Goal: Information Seeking & Learning: Learn about a topic

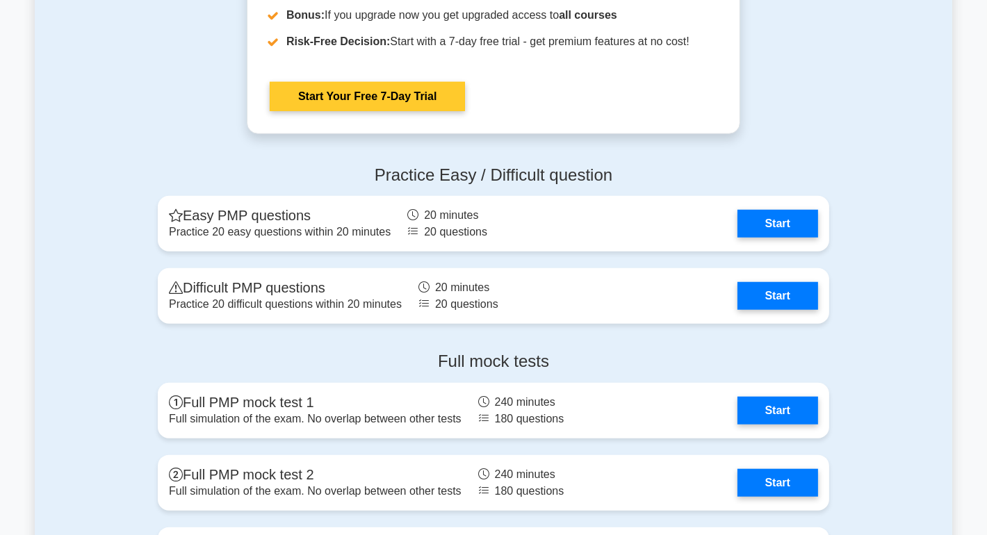
scroll to position [1414, 0]
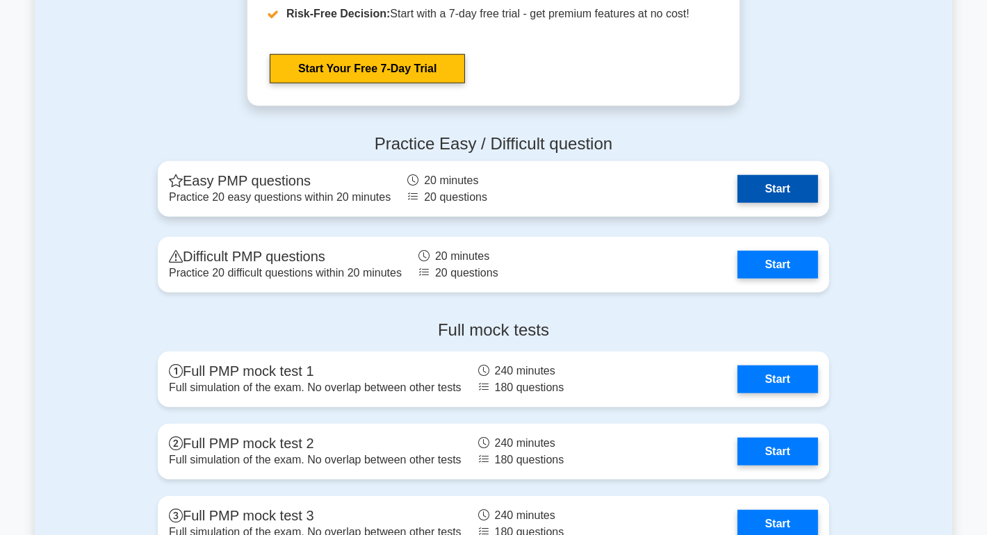
click at [792, 186] on link "Start" at bounding box center [777, 189] width 81 height 28
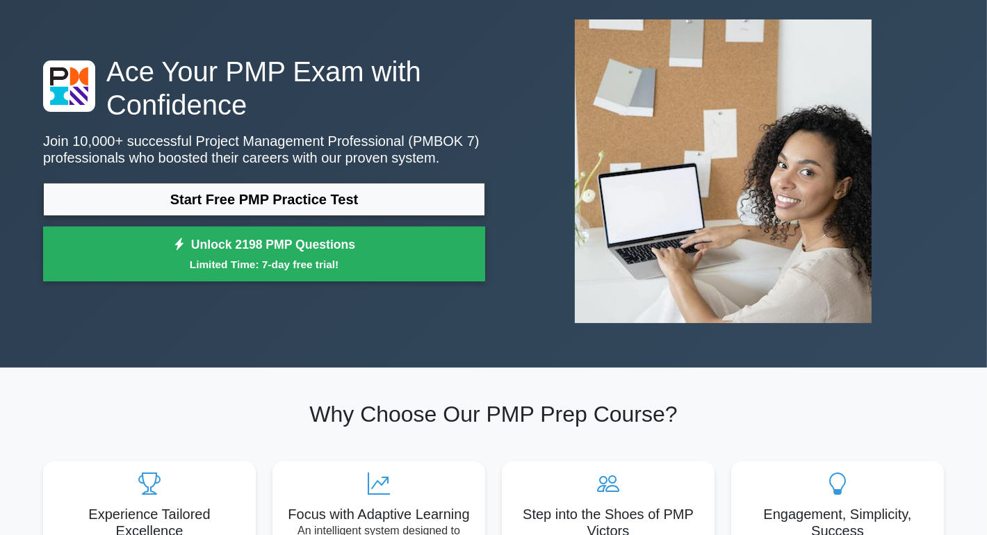
scroll to position [46, 0]
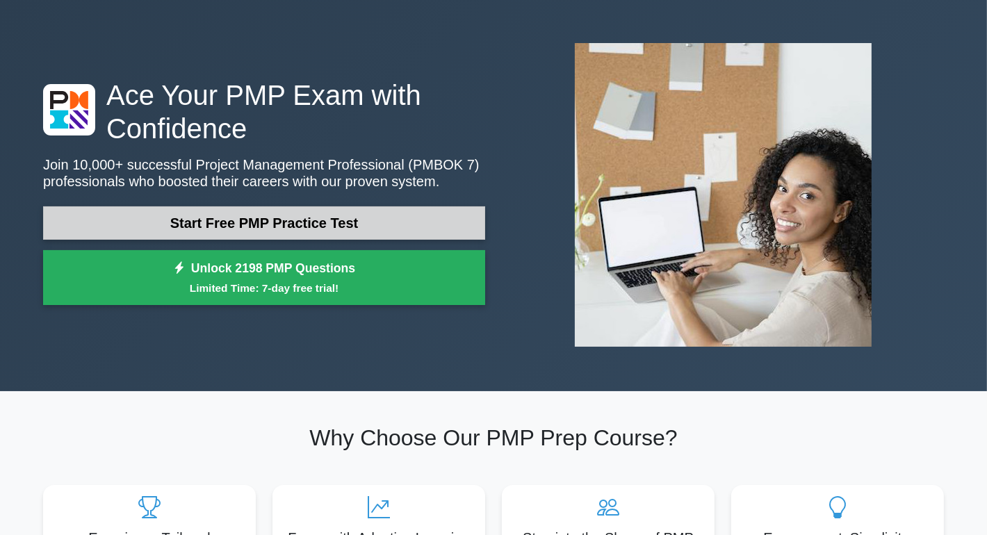
click at [193, 220] on link "Start Free PMP Practice Test" at bounding box center [264, 222] width 442 height 33
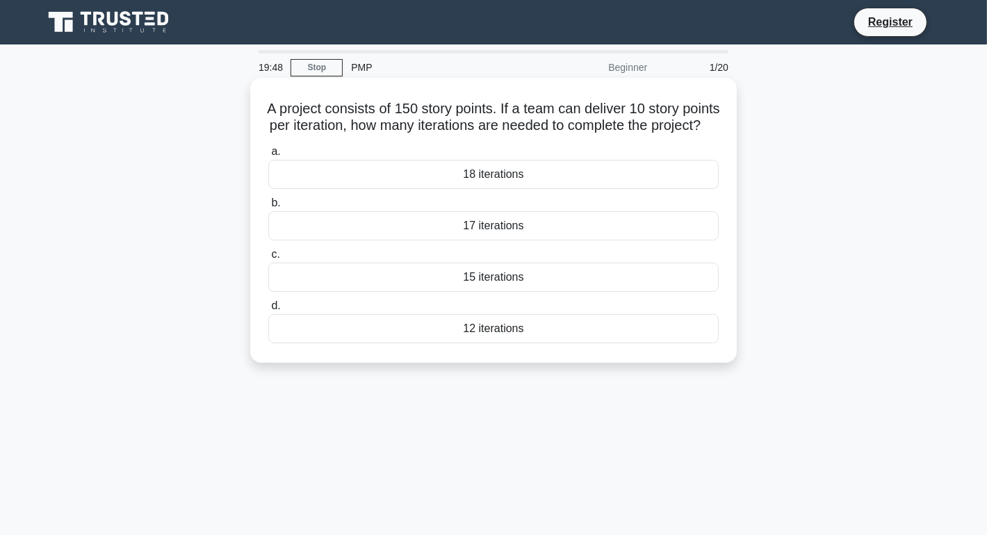
click at [300, 240] on div "17 iterations" at bounding box center [493, 225] width 450 height 29
click at [268, 208] on input "b. 17 iterations" at bounding box center [268, 203] width 0 height 9
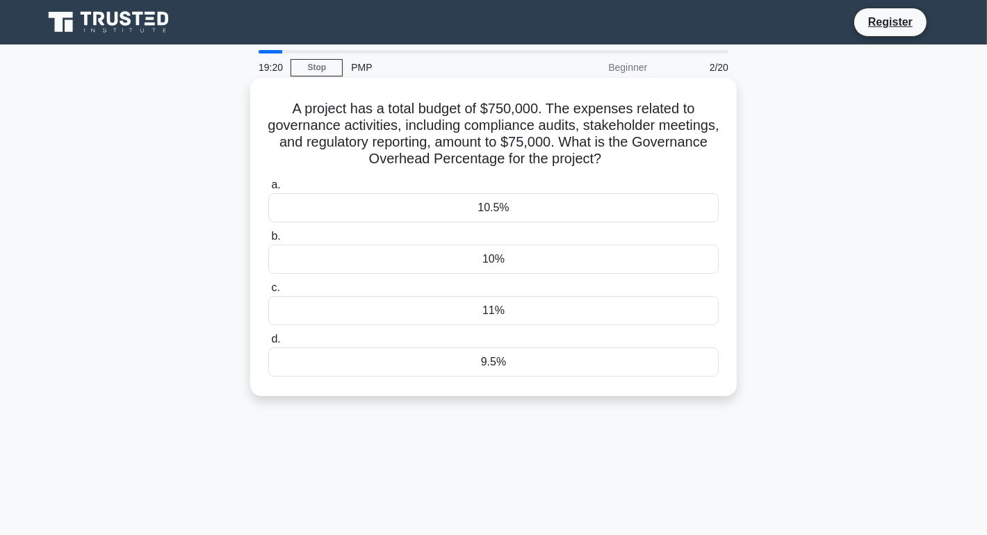
click at [501, 206] on div "10.5%" at bounding box center [493, 207] width 450 height 29
click at [268, 190] on input "a. 10.5%" at bounding box center [268, 185] width 0 height 9
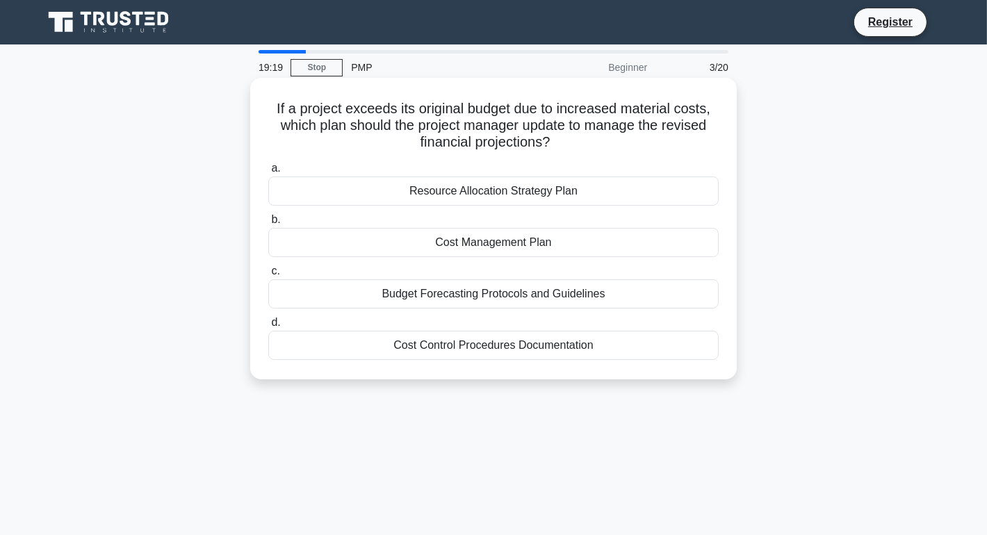
click at [507, 194] on div "Resource Allocation Strategy Plan" at bounding box center [493, 191] width 450 height 29
click at [268, 173] on input "a. Resource Allocation Strategy Plan" at bounding box center [268, 168] width 0 height 9
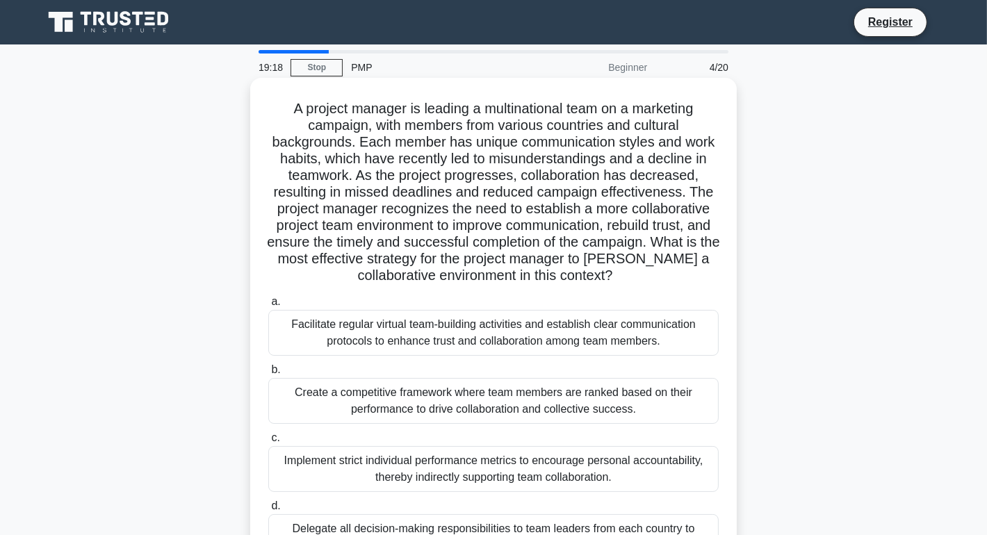
click at [480, 313] on div "Facilitate regular virtual team-building activities and establish clear communi…" at bounding box center [493, 333] width 450 height 46
click at [268, 307] on input "a. Facilitate regular virtual team-building activities and establish clear comm…" at bounding box center [268, 301] width 0 height 9
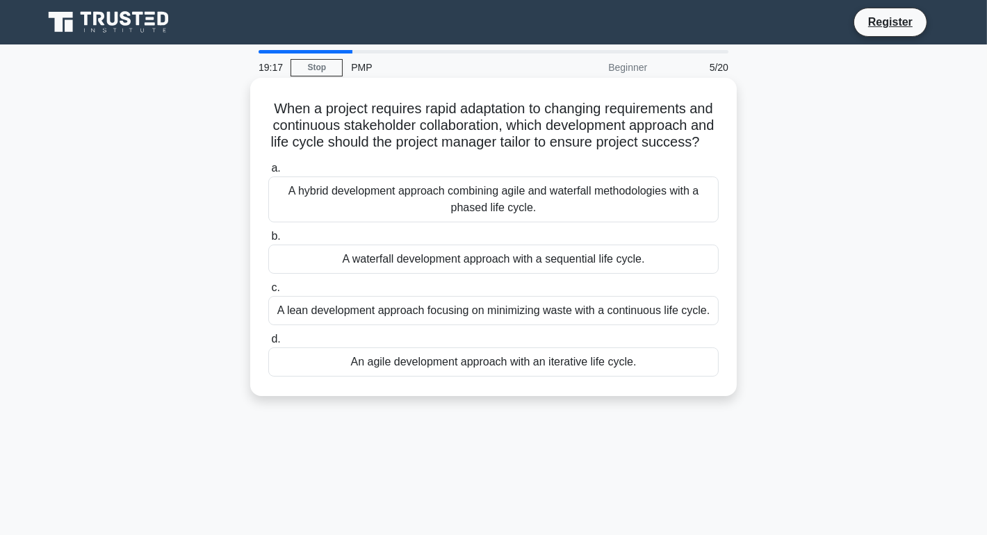
click at [480, 274] on div "A waterfall development approach with a sequential life cycle." at bounding box center [493, 259] width 450 height 29
click at [268, 241] on input "b. A waterfall development approach with a sequential life cycle." at bounding box center [268, 236] width 0 height 9
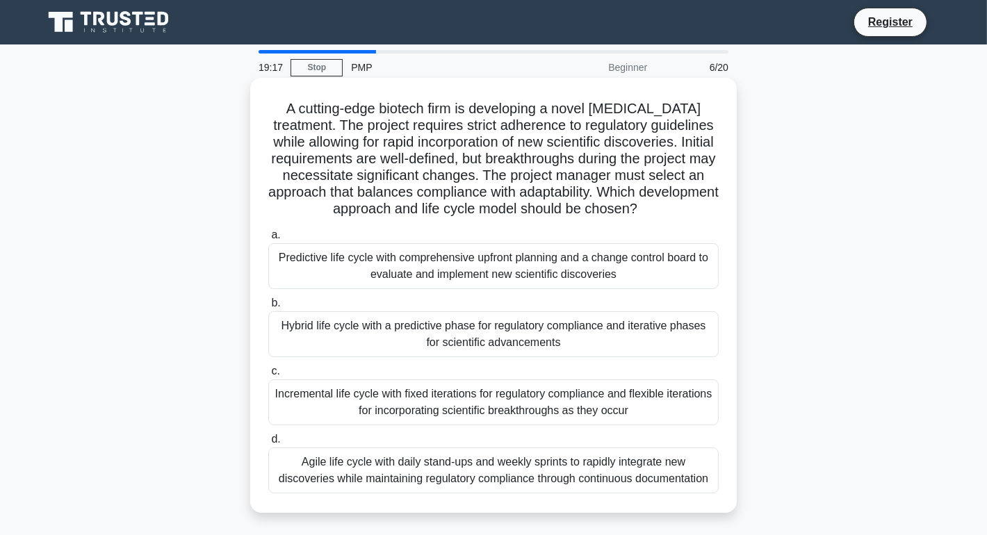
click at [482, 273] on div "Predictive life cycle with comprehensive upfront planning and a change control …" at bounding box center [493, 266] width 450 height 46
click at [268, 240] on input "a. Predictive life cycle with comprehensive upfront planning and a change contr…" at bounding box center [268, 235] width 0 height 9
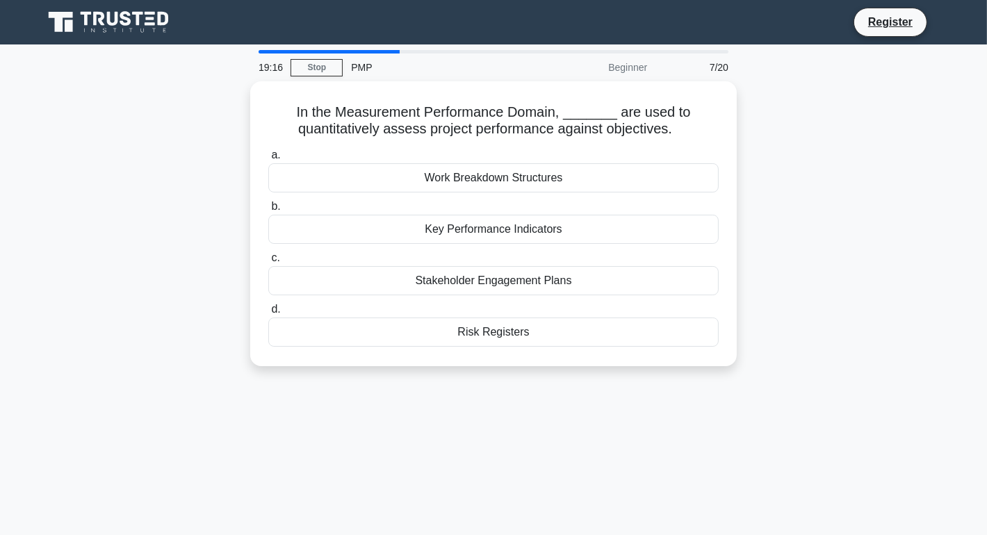
click at [482, 273] on div "Stakeholder Engagement Plans" at bounding box center [493, 280] width 450 height 29
click at [268, 263] on input "c. Stakeholder Engagement Plans" at bounding box center [268, 258] width 0 height 9
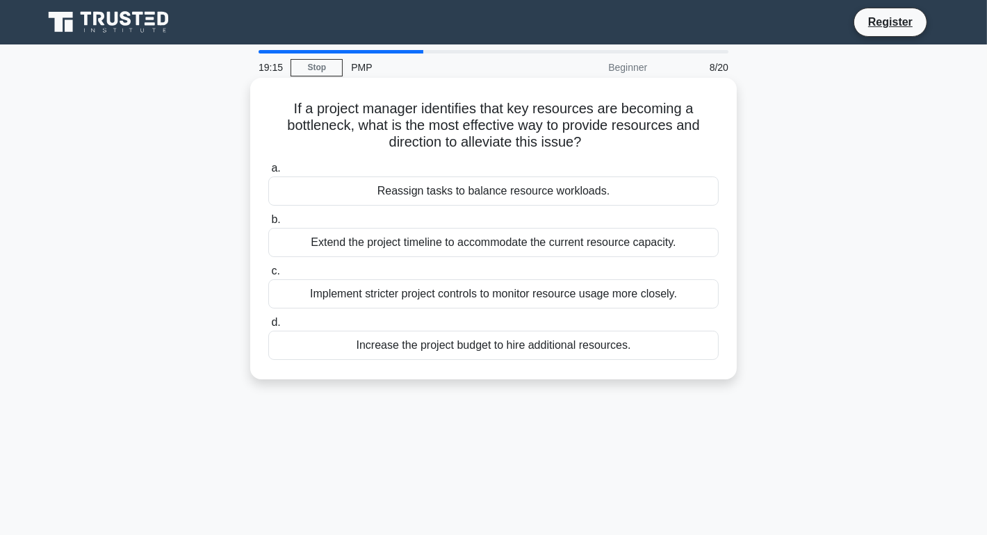
click at [491, 255] on div "Extend the project timeline to accommodate the current resource capacity." at bounding box center [493, 242] width 450 height 29
click at [268, 225] on input "b. Extend the project timeline to accommodate the current resource capacity." at bounding box center [268, 219] width 0 height 9
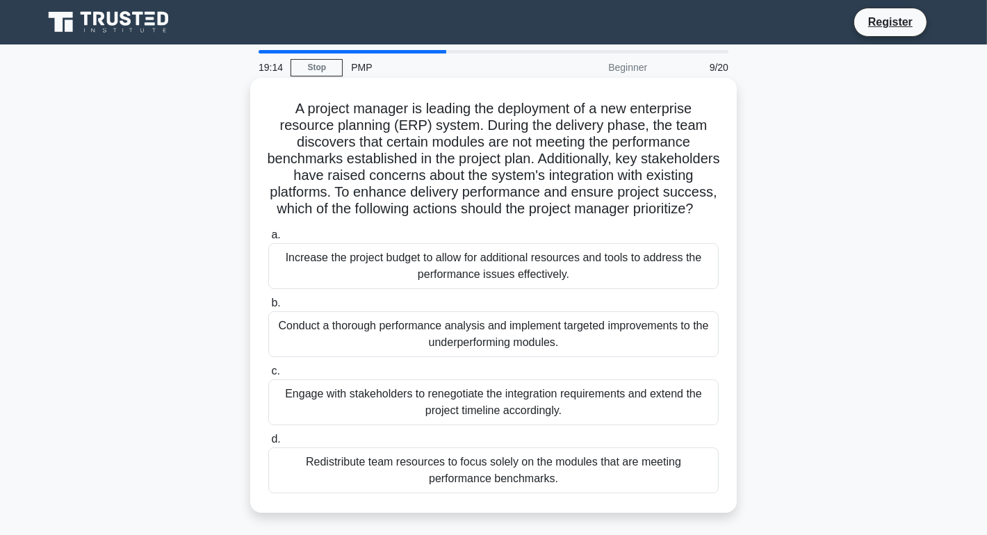
click at [482, 276] on div "Increase the project budget to allow for additional resources and tools to addr…" at bounding box center [493, 266] width 450 height 46
click at [268, 240] on input "a. Increase the project budget to allow for additional resources and tools to a…" at bounding box center [268, 235] width 0 height 9
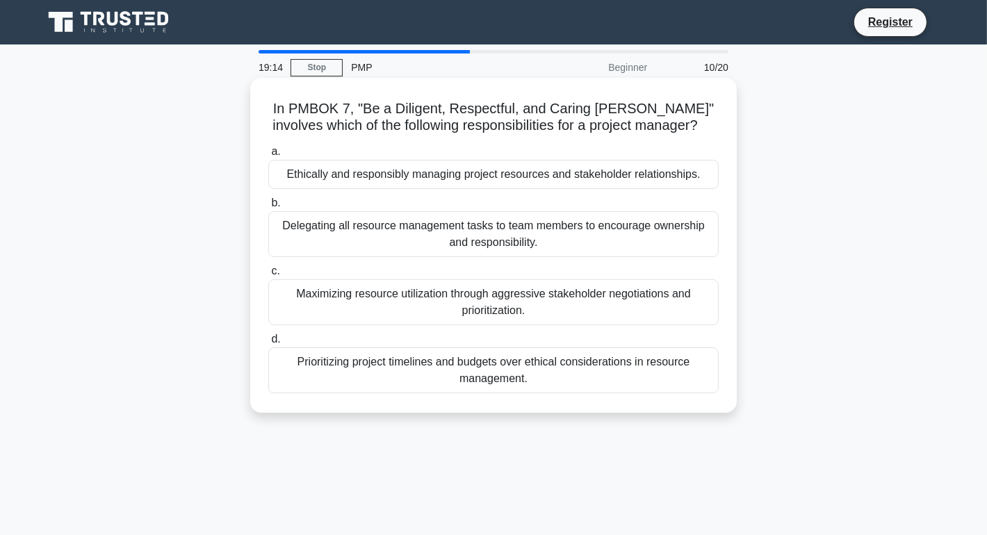
click at [482, 275] on label "c. Maximizing resource utilization through aggressive stakeholder negotiations …" at bounding box center [493, 294] width 450 height 63
click at [268, 275] on input "c. Maximizing resource utilization through aggressive stakeholder negotiations …" at bounding box center [268, 271] width 0 height 9
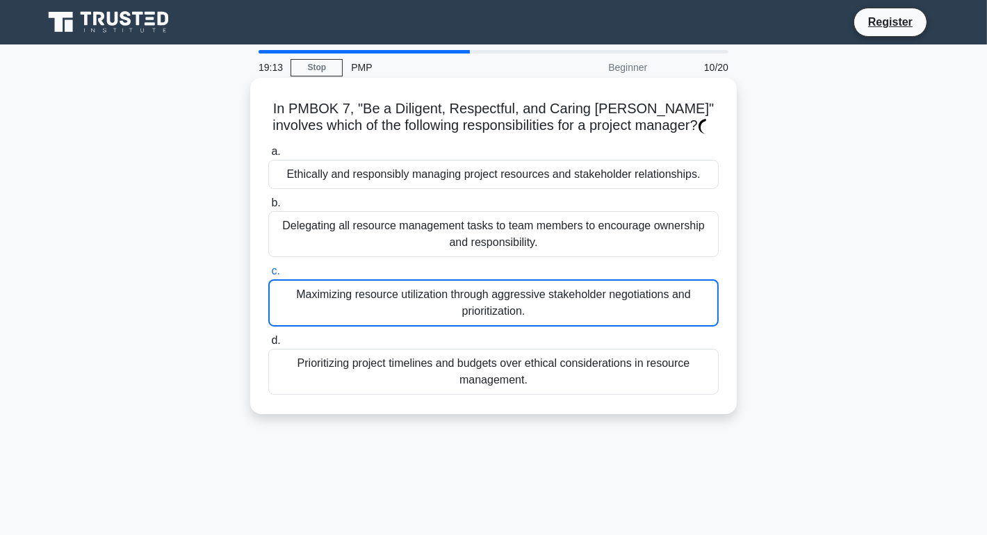
click at [482, 275] on label "c. Maximizing resource utilization through aggressive stakeholder negotiations …" at bounding box center [493, 295] width 450 height 64
click at [268, 275] on input "c. Maximizing resource utilization through aggressive stakeholder negotiations …" at bounding box center [268, 271] width 0 height 9
click at [484, 263] on label "c. Maximizing resource utilization through aggressive stakeholder negotiations …" at bounding box center [493, 295] width 450 height 64
click at [268, 267] on input "c. Maximizing resource utilization through aggressive stakeholder negotiations …" at bounding box center [268, 271] width 0 height 9
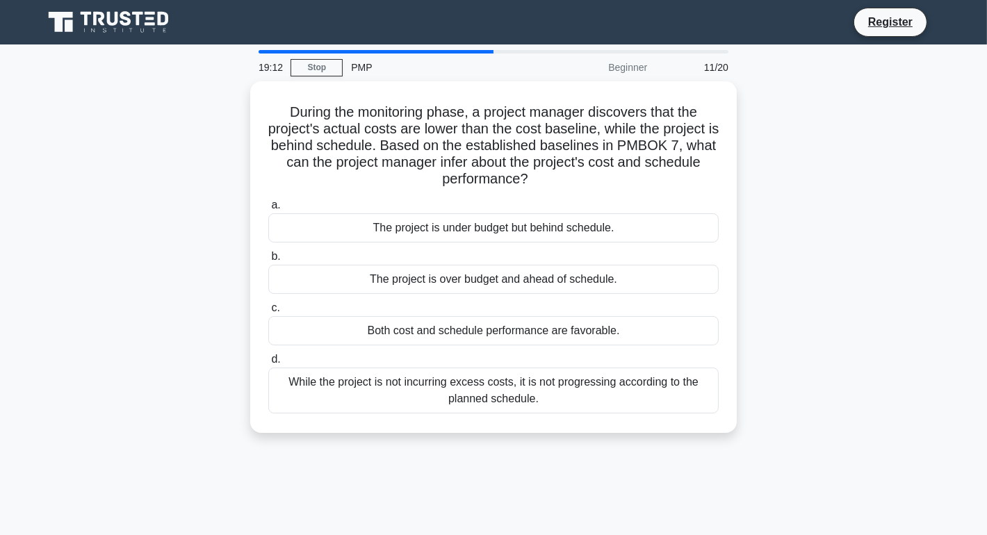
click at [480, 231] on div "The project is under budget but behind schedule." at bounding box center [493, 227] width 450 height 29
click at [268, 210] on input "a. The project is under budget but behind schedule." at bounding box center [268, 205] width 0 height 9
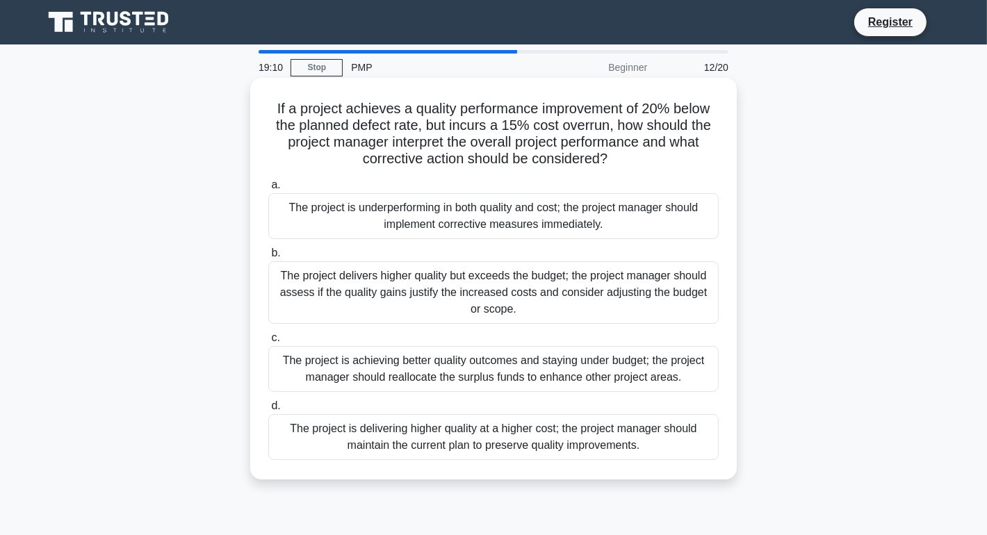
click at [482, 206] on div "The project is underperforming in both quality and cost; the project manager sh…" at bounding box center [493, 216] width 450 height 46
click at [268, 190] on input "a. The project is underperforming in both quality and cost; the project manager…" at bounding box center [268, 185] width 0 height 9
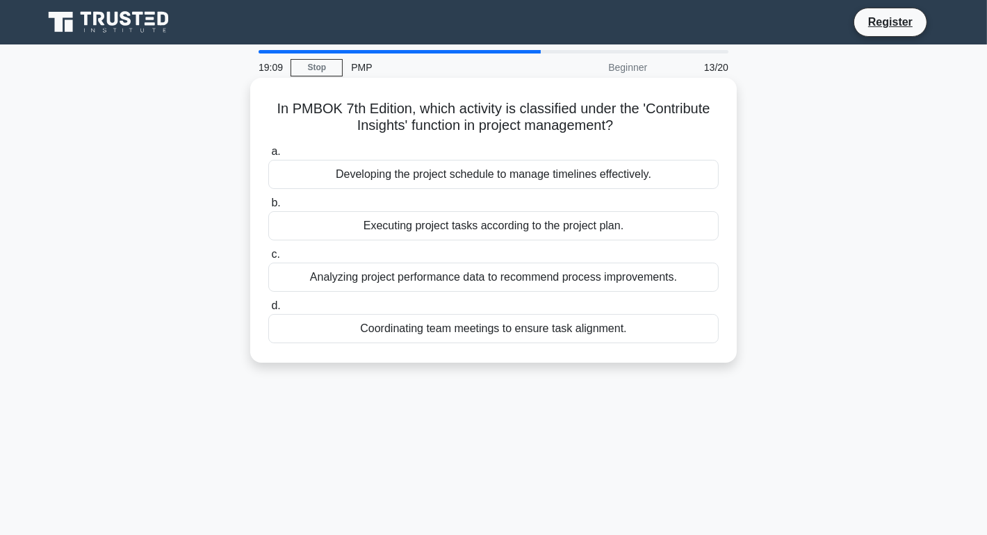
click at [457, 278] on div "Analyzing project performance data to recommend process improvements." at bounding box center [493, 277] width 450 height 29
click at [268, 259] on input "c. Analyzing project performance data to recommend process improvements." at bounding box center [268, 254] width 0 height 9
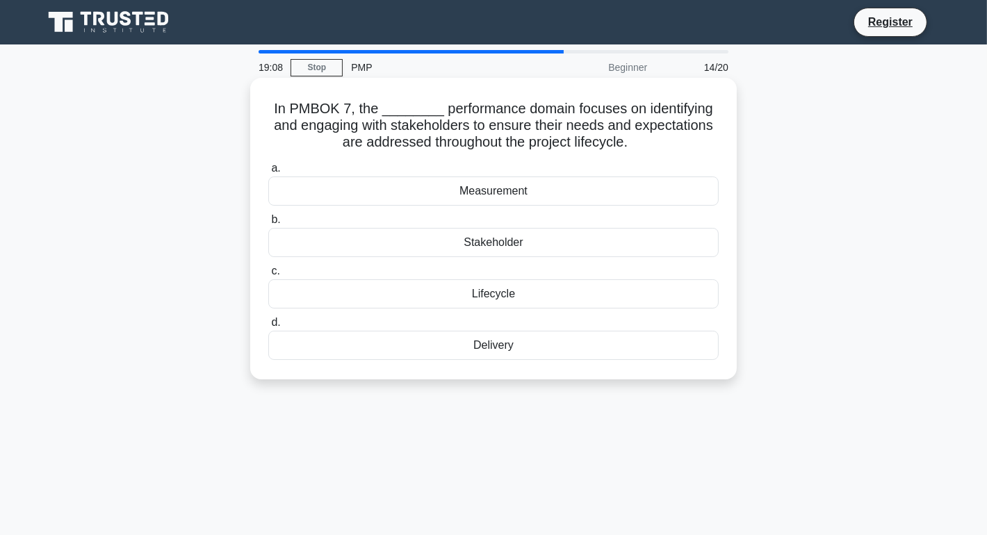
click at [487, 193] on div "Measurement" at bounding box center [493, 191] width 450 height 29
click at [268, 173] on input "a. Measurement" at bounding box center [268, 168] width 0 height 9
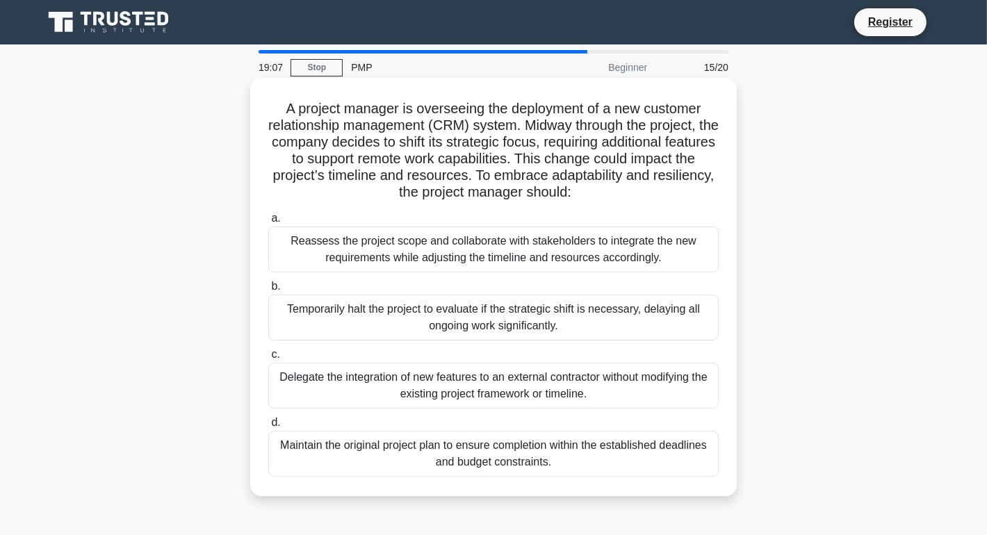
click at [481, 310] on div "Temporarily halt the project to evaluate if the strategic shift is necessary, d…" at bounding box center [493, 318] width 450 height 46
click at [473, 252] on div "Reassess the project scope and collaborate with stakeholders to integrate the n…" at bounding box center [493, 250] width 450 height 46
click at [268, 223] on input "a. Reassess the project scope and collaborate with stakeholders to integrate th…" at bounding box center [268, 218] width 0 height 9
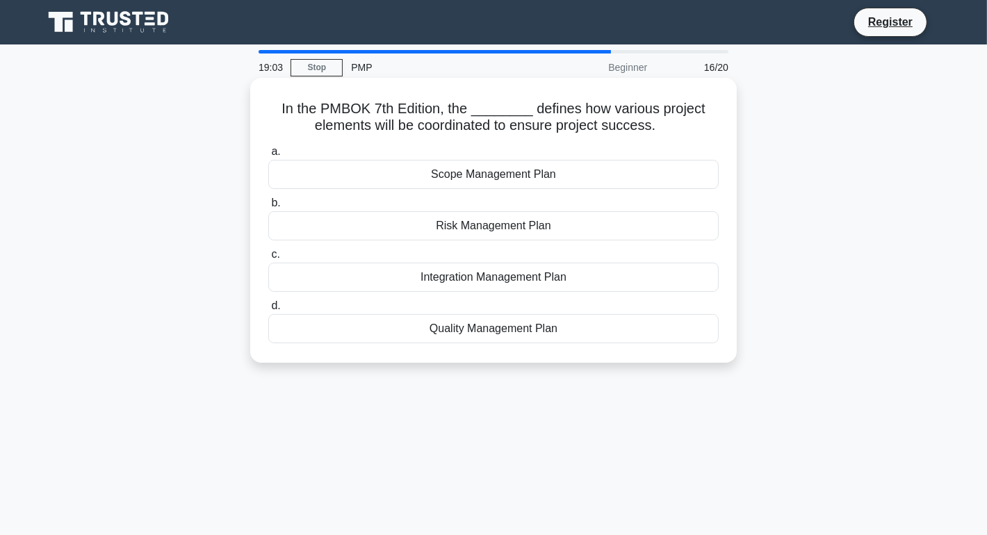
click at [490, 225] on div "Risk Management Plan" at bounding box center [493, 225] width 450 height 29
click at [268, 208] on input "b. Risk Management Plan" at bounding box center [268, 203] width 0 height 9
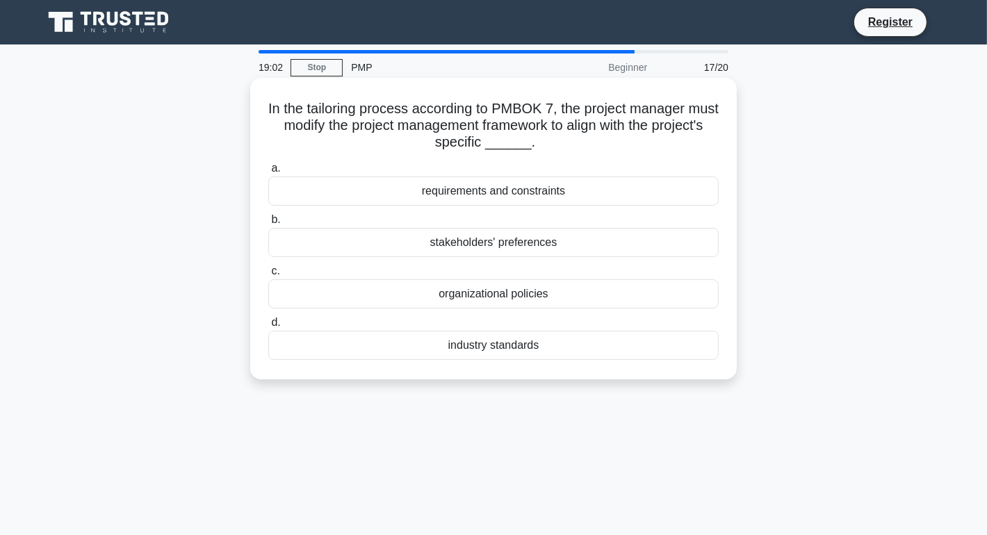
click at [509, 194] on div "requirements and constraints" at bounding box center [493, 191] width 450 height 29
click at [268, 173] on input "a. requirements and constraints" at bounding box center [268, 168] width 0 height 9
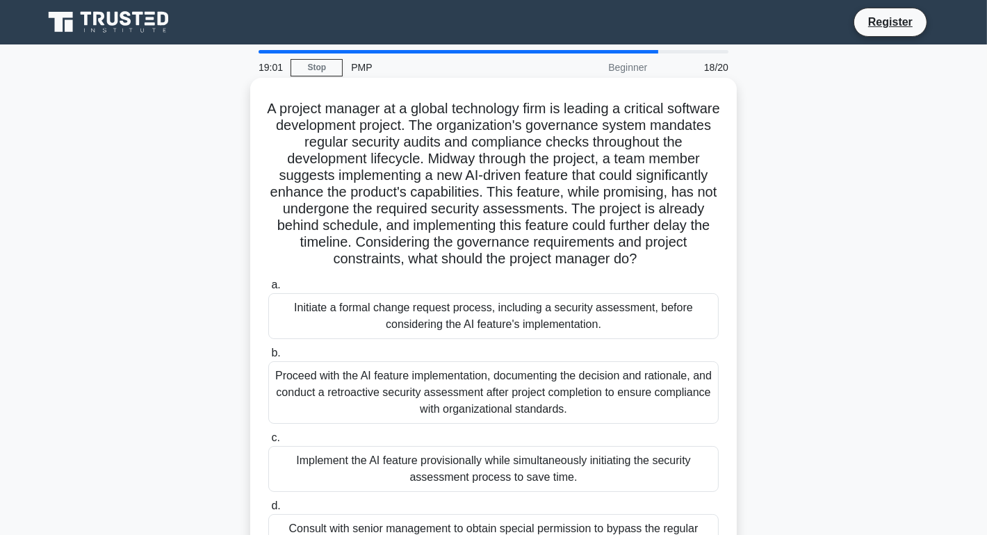
click at [468, 317] on div "Initiate a formal change request process, including a security assessment, befo…" at bounding box center [493, 316] width 450 height 46
click at [268, 290] on input "a. Initiate a formal change request process, including a security assessment, b…" at bounding box center [268, 285] width 0 height 9
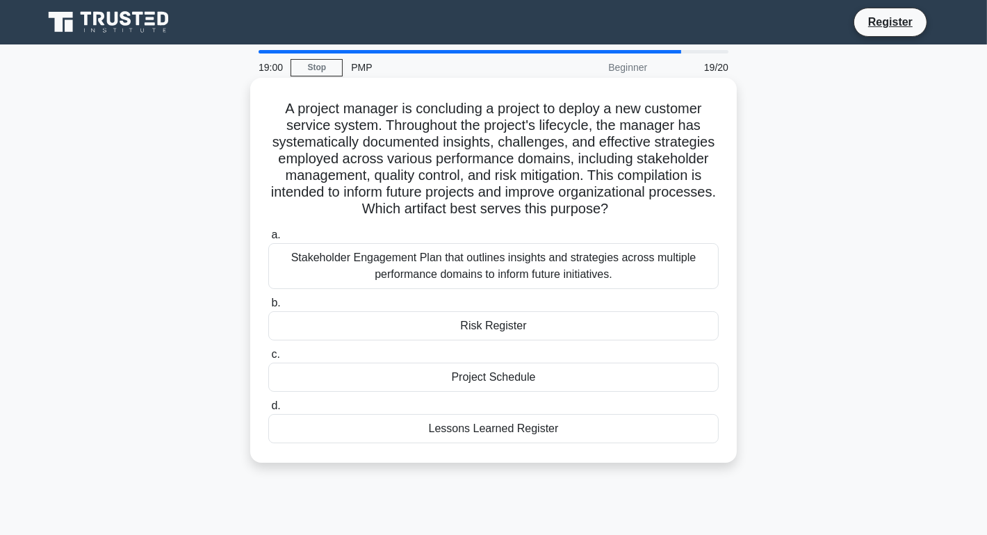
click at [487, 284] on div "Stakeholder Engagement Plan that outlines insights and strategies across multip…" at bounding box center [493, 266] width 450 height 46
click at [268, 240] on input "a. Stakeholder Engagement Plan that outlines insights and strategies across mul…" at bounding box center [268, 235] width 0 height 9
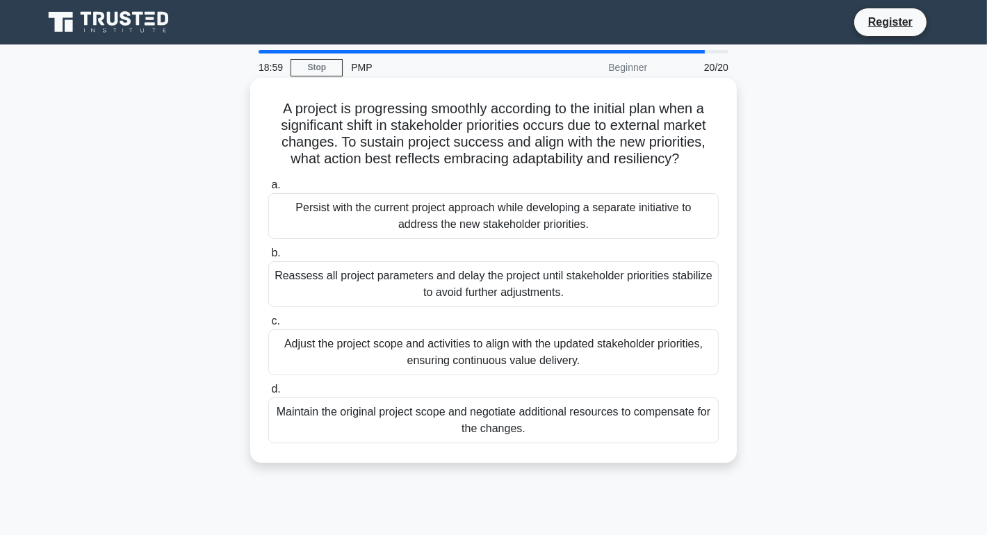
click at [464, 292] on div "Reassess all project parameters and delay the project until stakeholder priorit…" at bounding box center [493, 284] width 450 height 46
click at [268, 258] on input "b. Reassess all project parameters and delay the project until stakeholder prio…" at bounding box center [268, 253] width 0 height 9
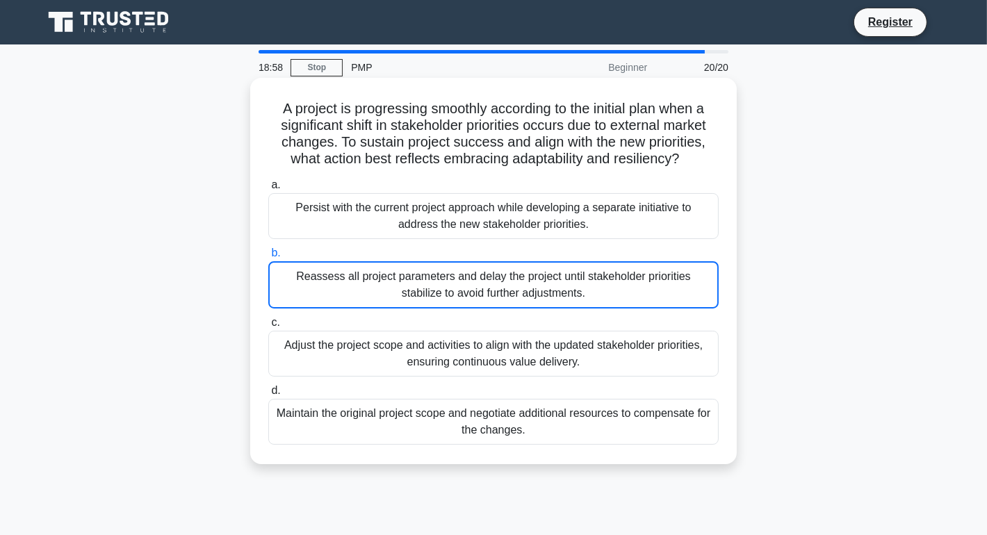
click at [452, 336] on div "Adjust the project scope and activities to align with the updated stakeholder p…" at bounding box center [493, 354] width 450 height 46
click at [268, 327] on input "c. Adjust the project scope and activities to align with the updated stakeholde…" at bounding box center [268, 322] width 0 height 9
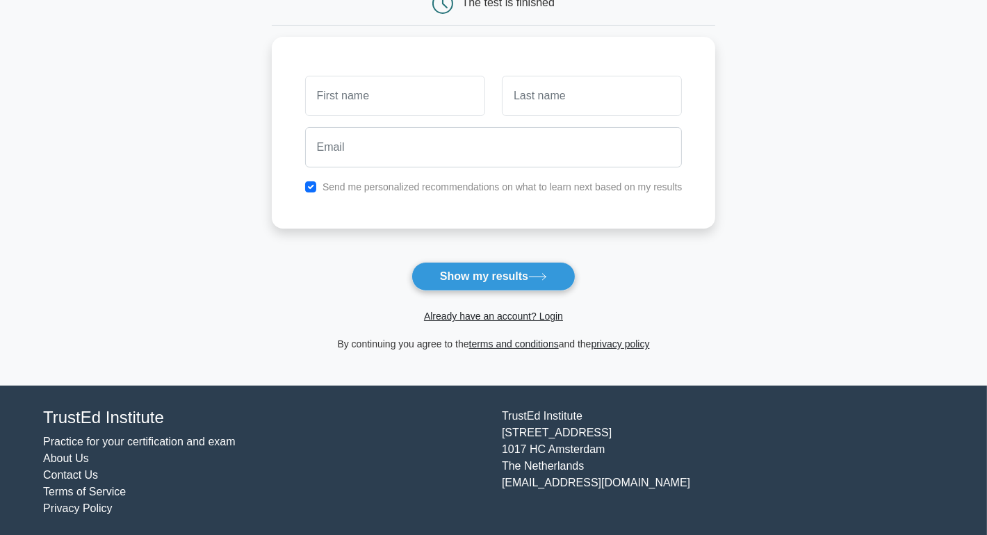
scroll to position [161, 0]
